Goal: Consume media (video, audio): Consume media (video, audio)

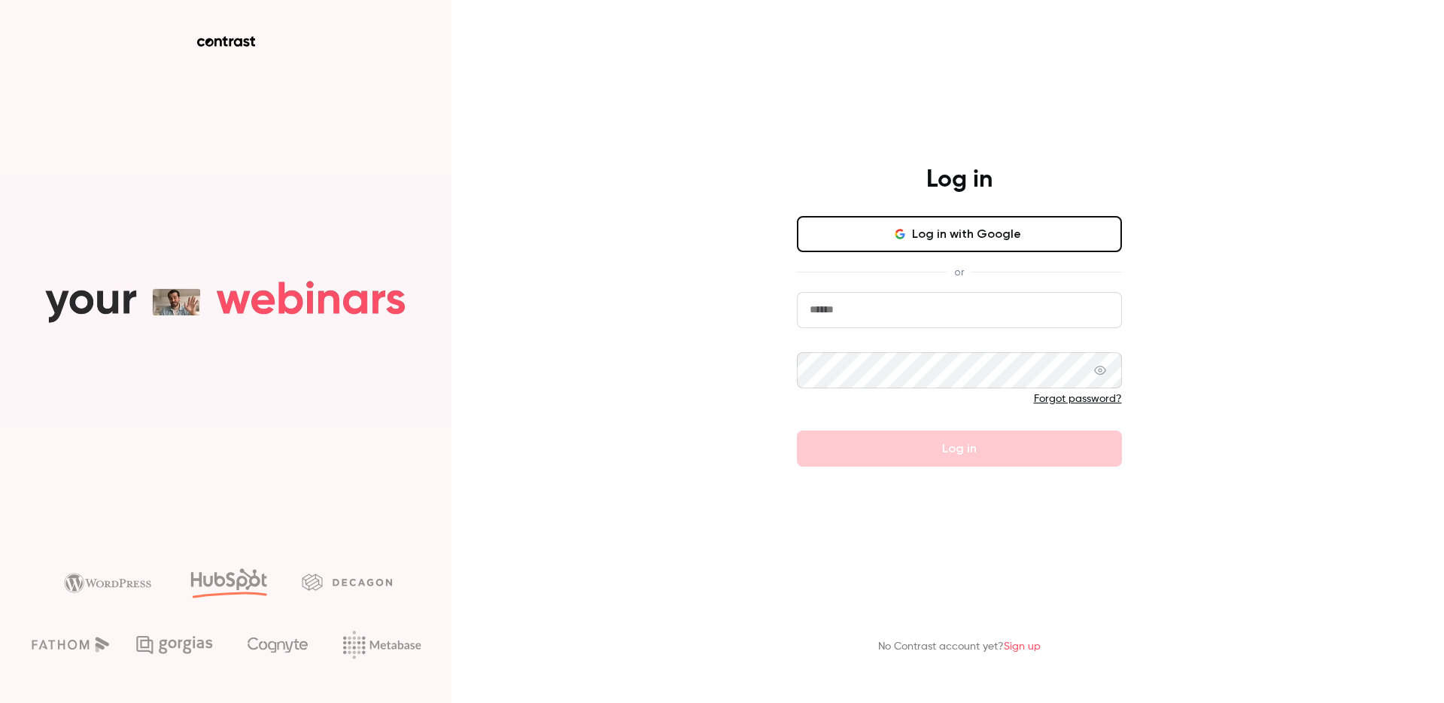
click at [954, 227] on button "Log in with Google" at bounding box center [959, 234] width 325 height 36
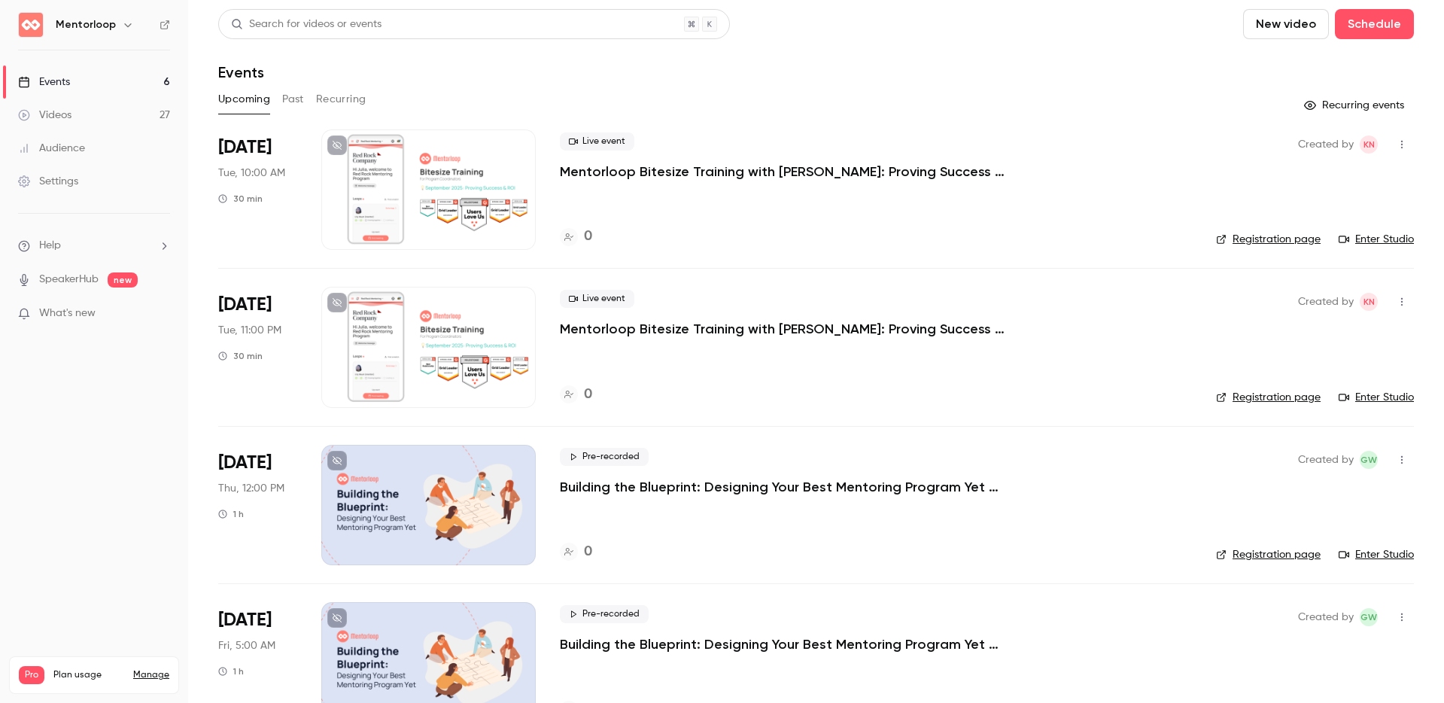
click at [117, 111] on link "Videos 27" at bounding box center [94, 115] width 188 height 33
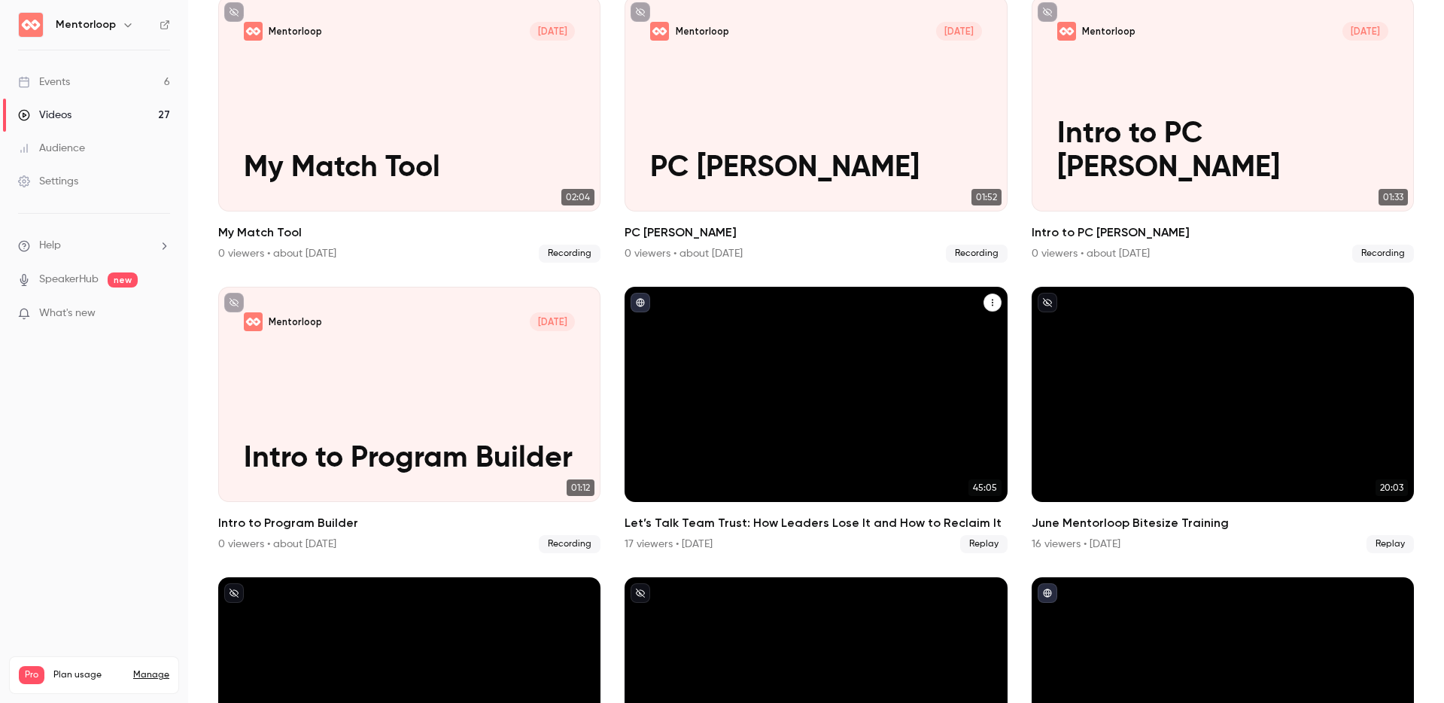
scroll to position [1020, 0]
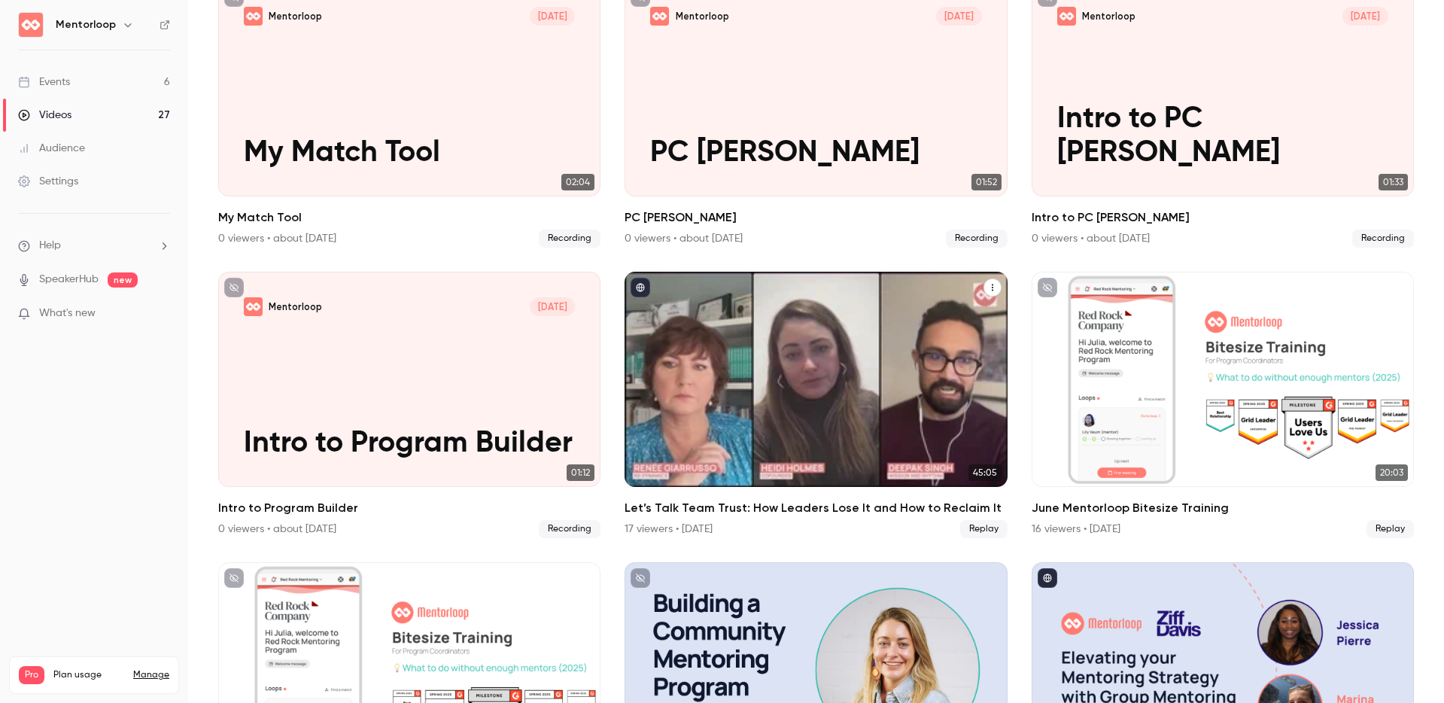
click at [712, 327] on div "Let’s Talk Team Trust: How Leaders Lose It and How to Reclaim It" at bounding box center [816, 379] width 382 height 215
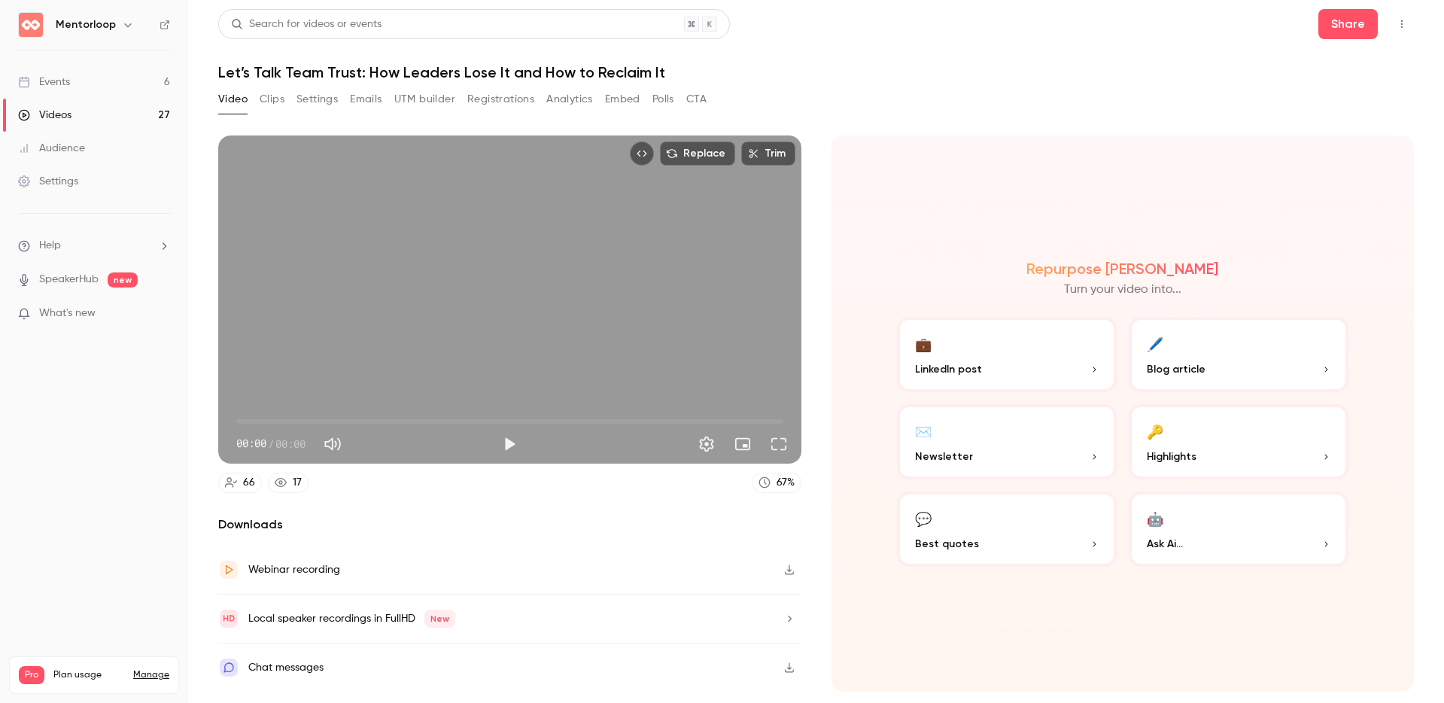
click at [618, 102] on button "Embed" at bounding box center [622, 99] width 35 height 24
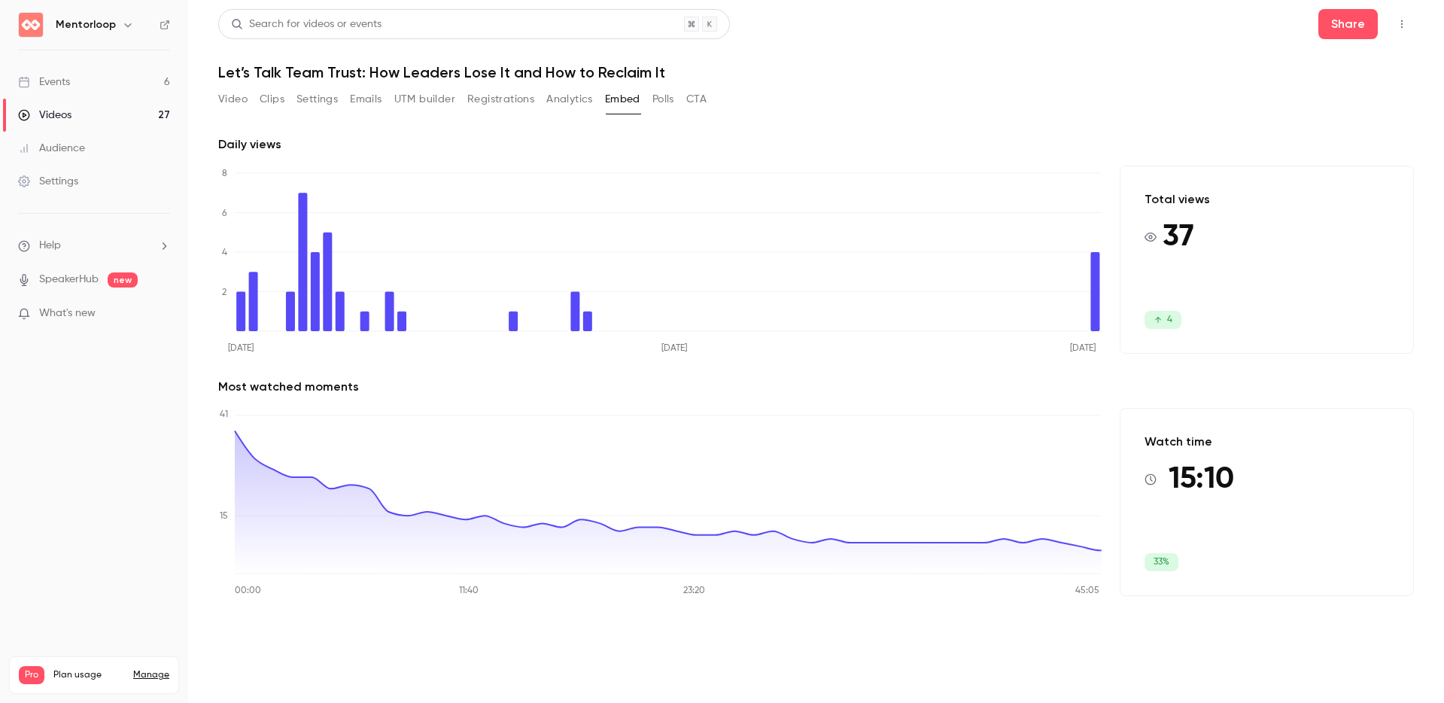
click at [85, 316] on span "What's new" at bounding box center [67, 314] width 56 height 16
click at [586, 28] on div at bounding box center [722, 351] width 1444 height 703
click at [73, 433] on nav "Mentorloop Events 6 Videos 27 Audience Settings Help SpeakerHub new What's new …" at bounding box center [94, 351] width 188 height 703
click at [75, 312] on span "What's new" at bounding box center [67, 314] width 56 height 16
click at [1121, 150] on div at bounding box center [722, 351] width 1444 height 703
